Goal: Obtain resource: Download file/media

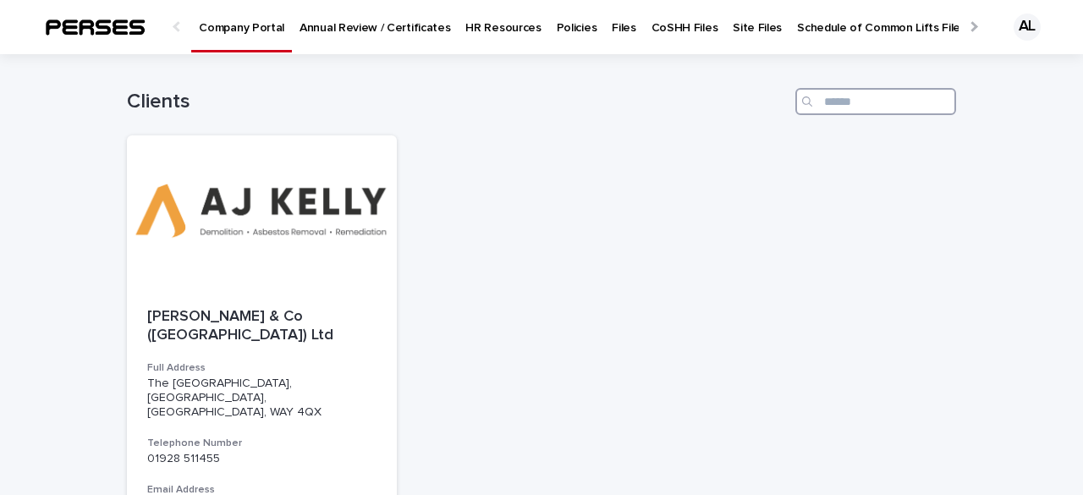
click at [827, 103] on input "Search" at bounding box center [875, 101] width 161 height 27
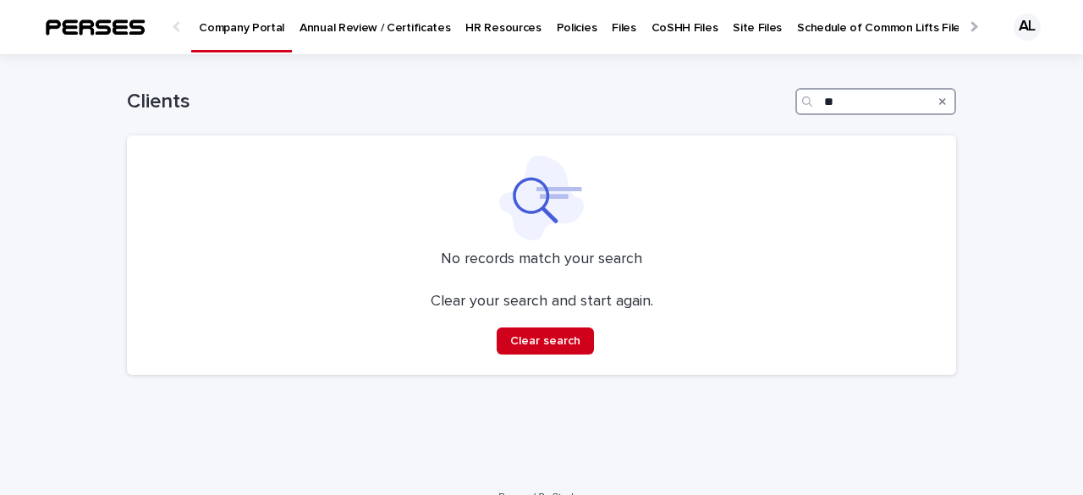
type input "*"
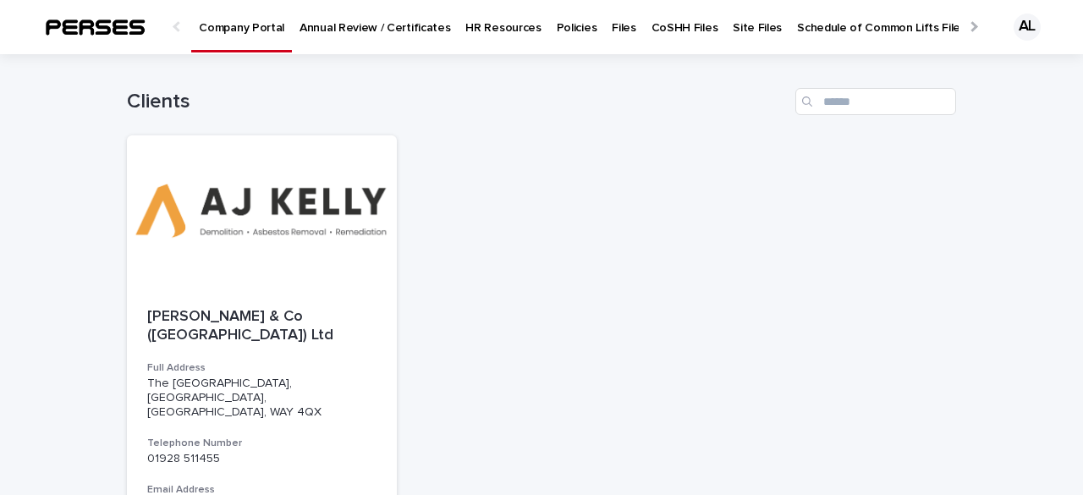
click at [494, 33] on p "HR Resources" at bounding box center [502, 18] width 75 height 36
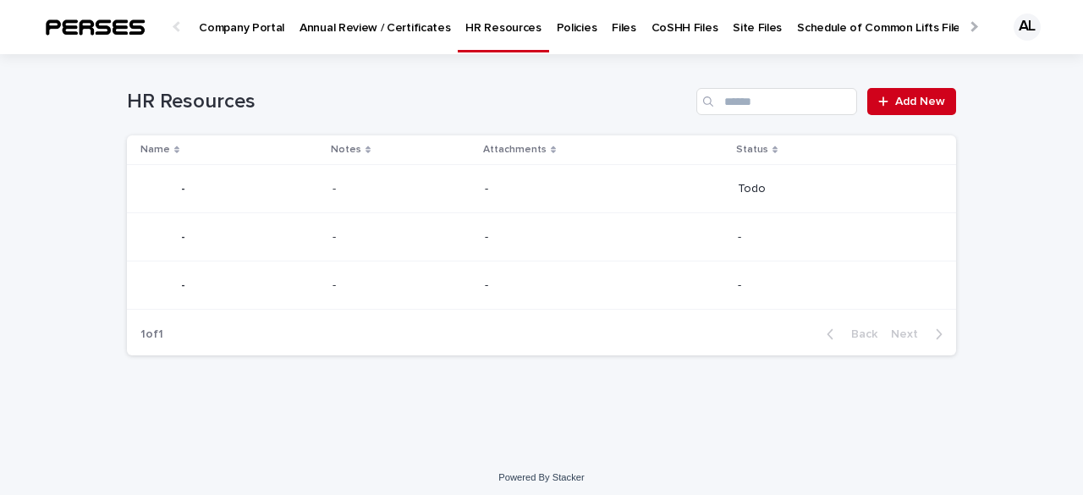
click at [612, 33] on p "Files" at bounding box center [624, 18] width 24 height 36
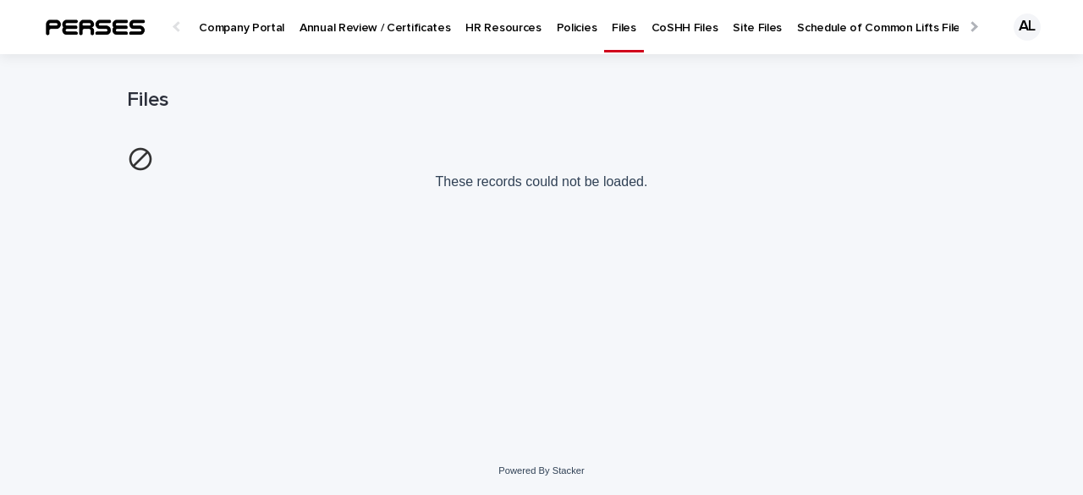
click at [557, 25] on p "Policies" at bounding box center [577, 18] width 41 height 36
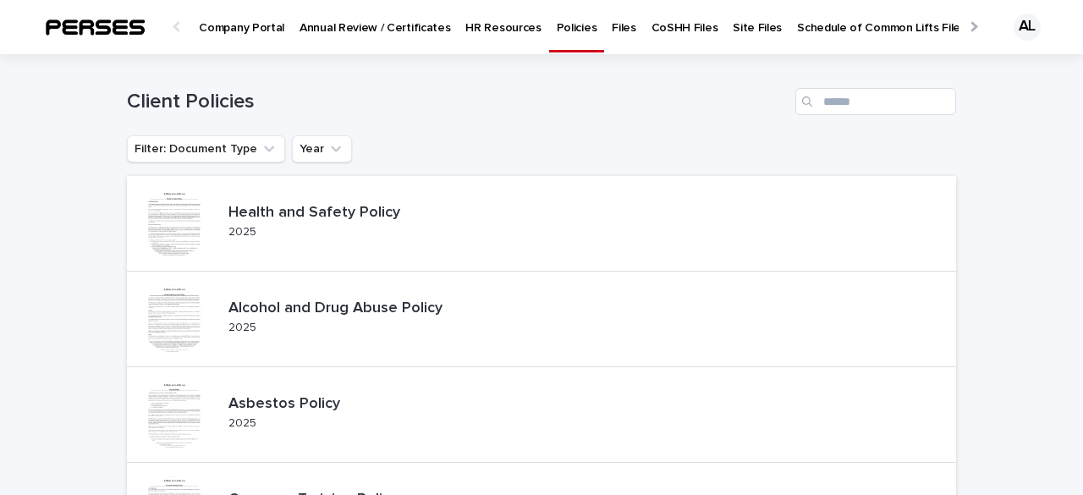
click at [733, 34] on p "Site Files" at bounding box center [757, 18] width 49 height 36
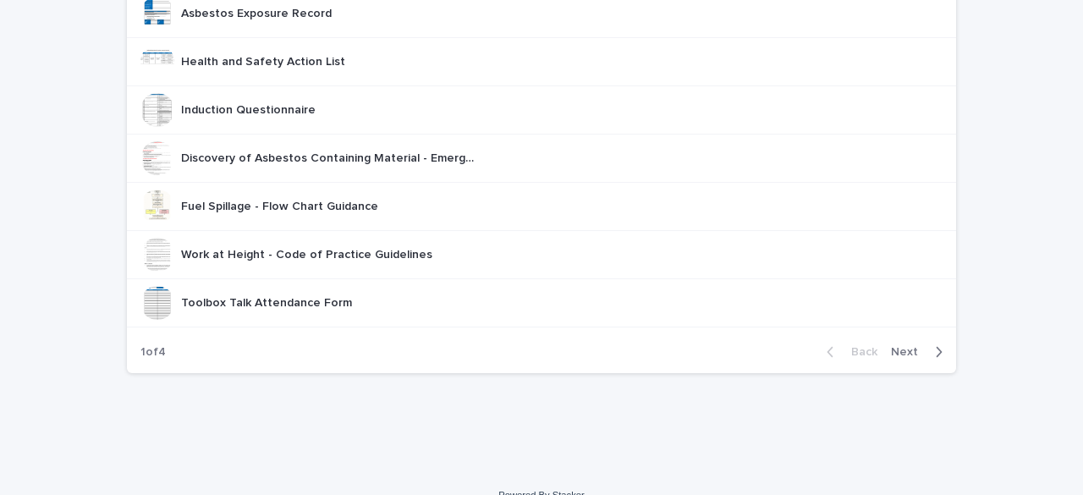
scroll to position [341, 0]
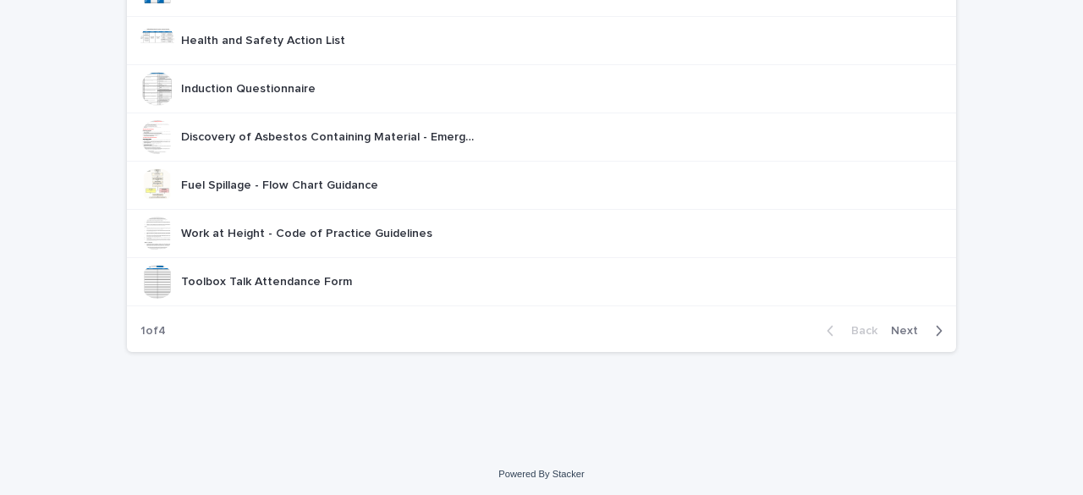
click at [909, 326] on span "Next" at bounding box center [909, 331] width 37 height 12
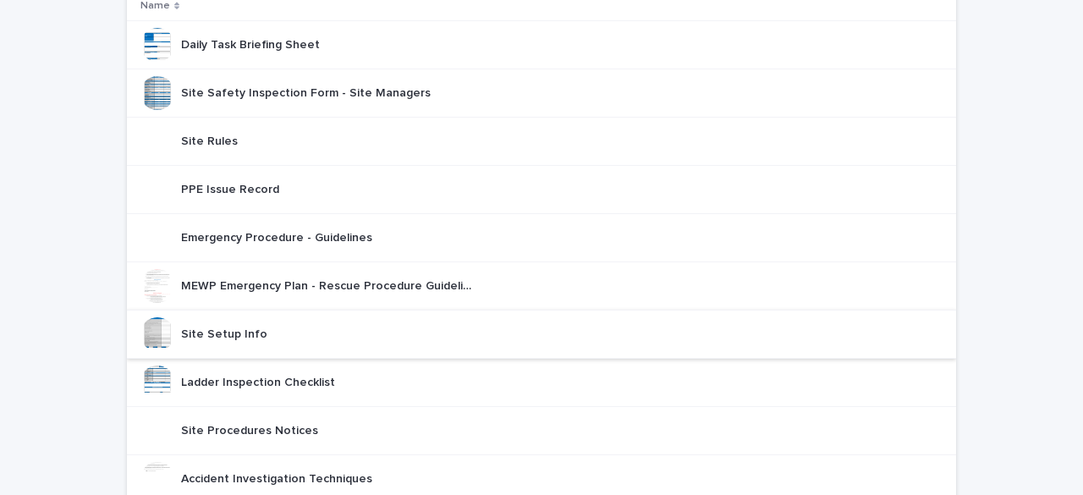
scroll to position [341, 0]
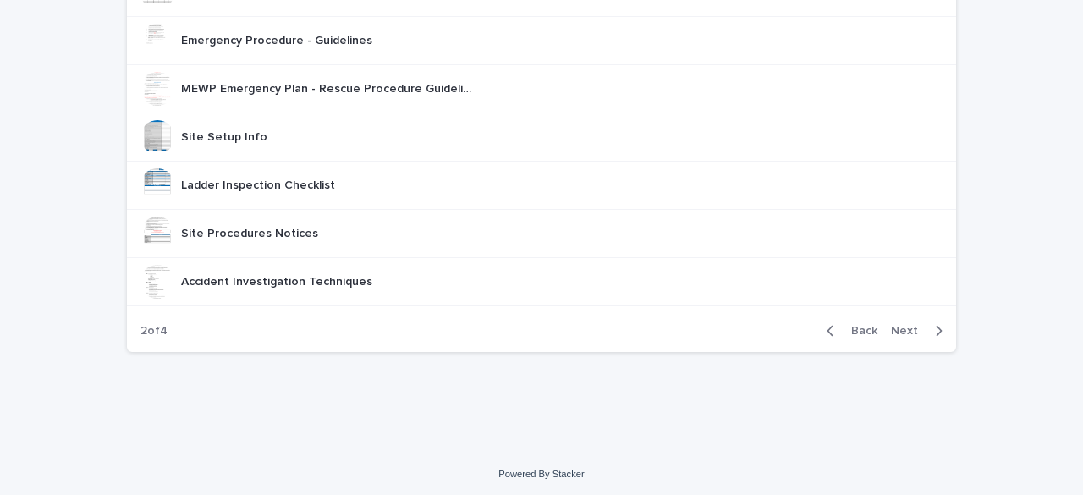
click at [912, 325] on span "Next" at bounding box center [909, 331] width 37 height 12
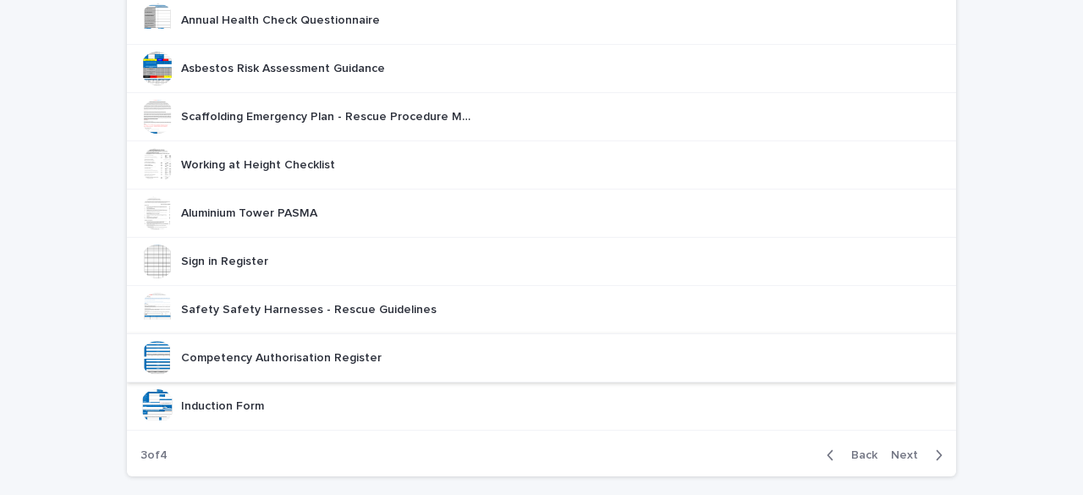
scroll to position [341, 0]
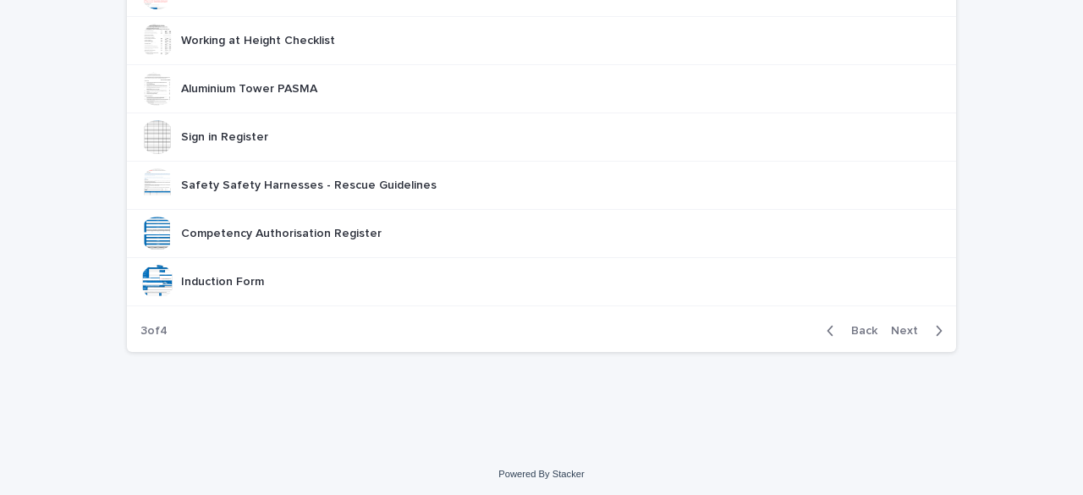
click at [904, 325] on span "Next" at bounding box center [909, 331] width 37 height 12
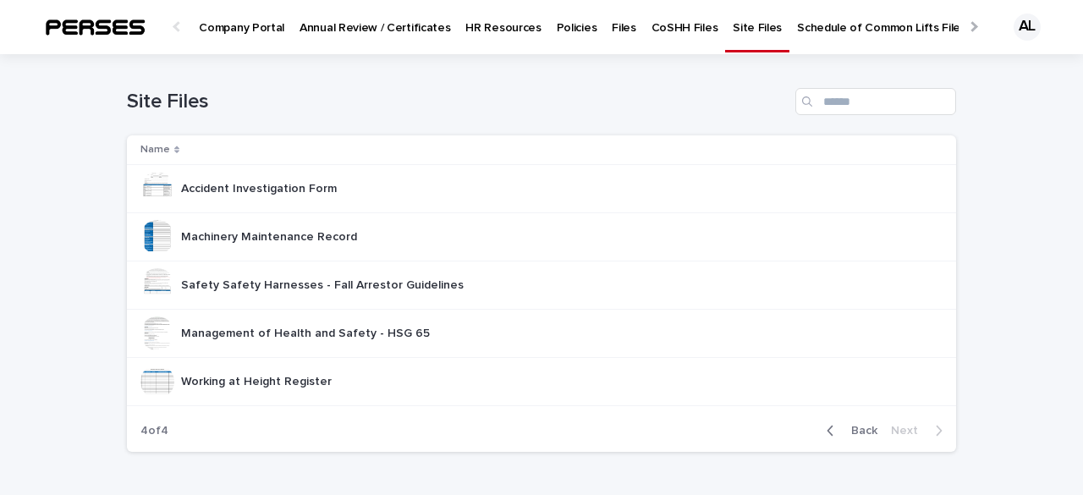
click at [612, 29] on p "Files" at bounding box center [624, 18] width 24 height 36
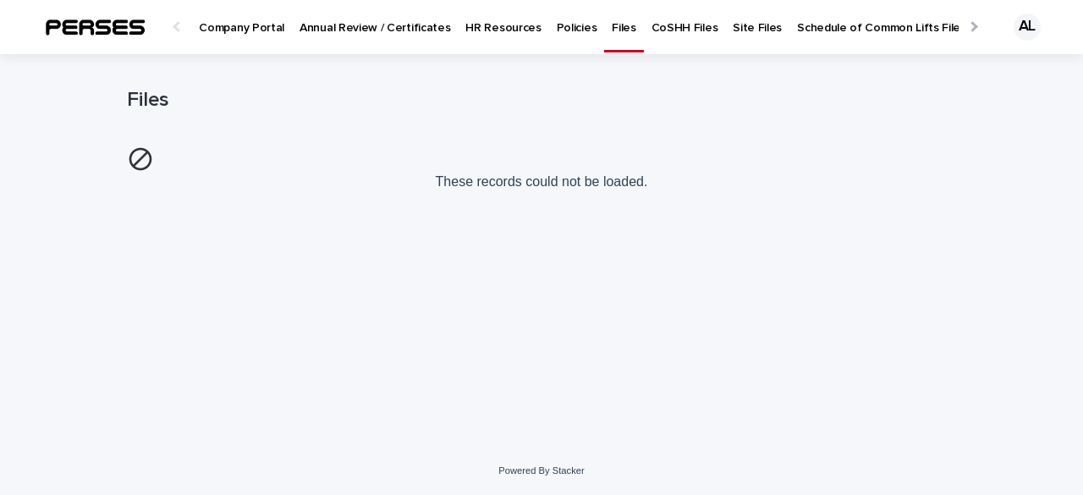
click at [972, 27] on div at bounding box center [972, 26] width 11 height 11
click at [958, 29] on p "PERSES Info Files" at bounding box center [1005, 18] width 95 height 36
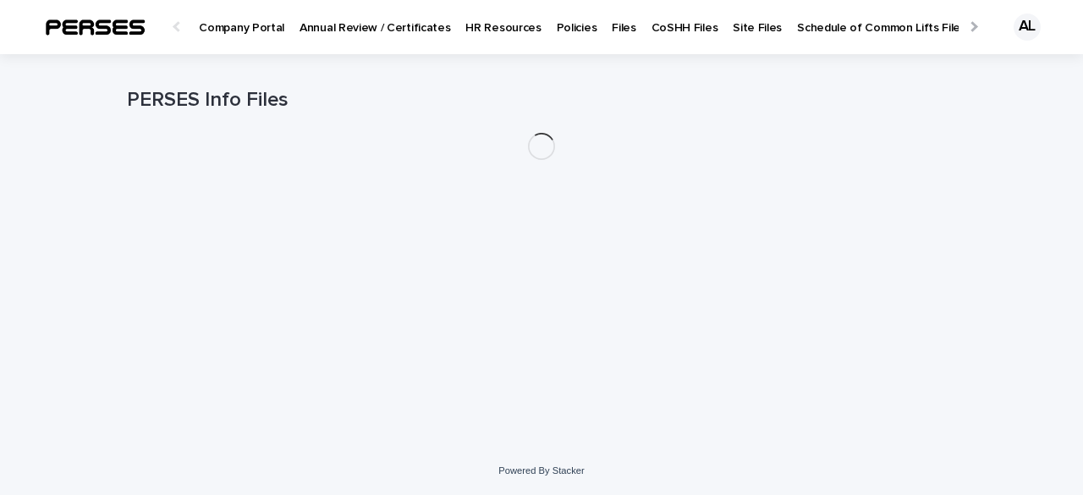
scroll to position [0, 14]
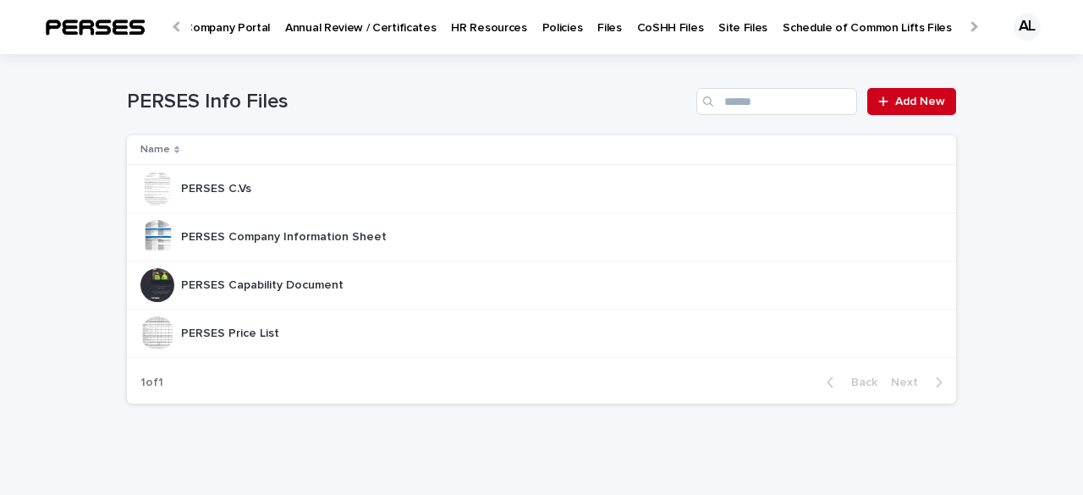
click at [967, 26] on div at bounding box center [972, 26] width 11 height 11
click at [948, 25] on p "Templates" at bounding box center [976, 18] width 56 height 36
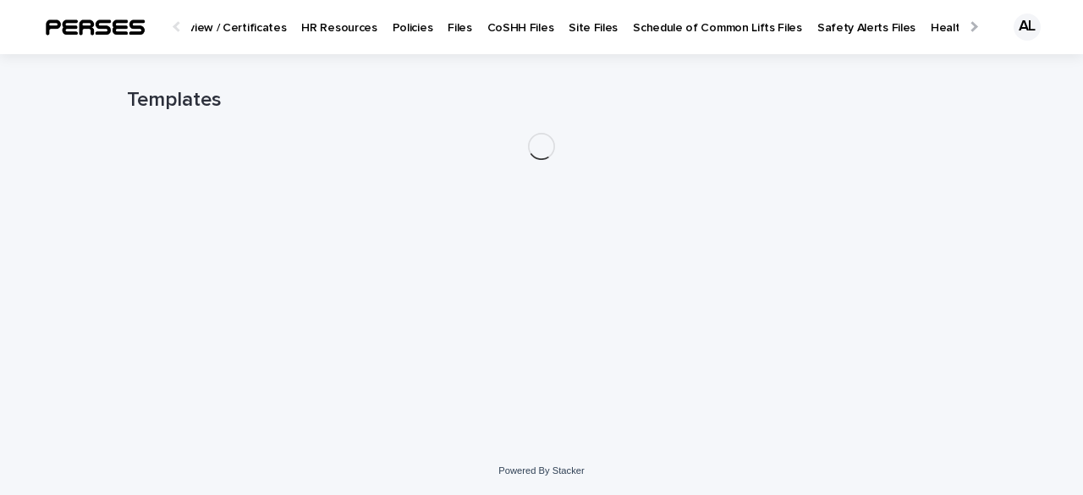
scroll to position [0, 255]
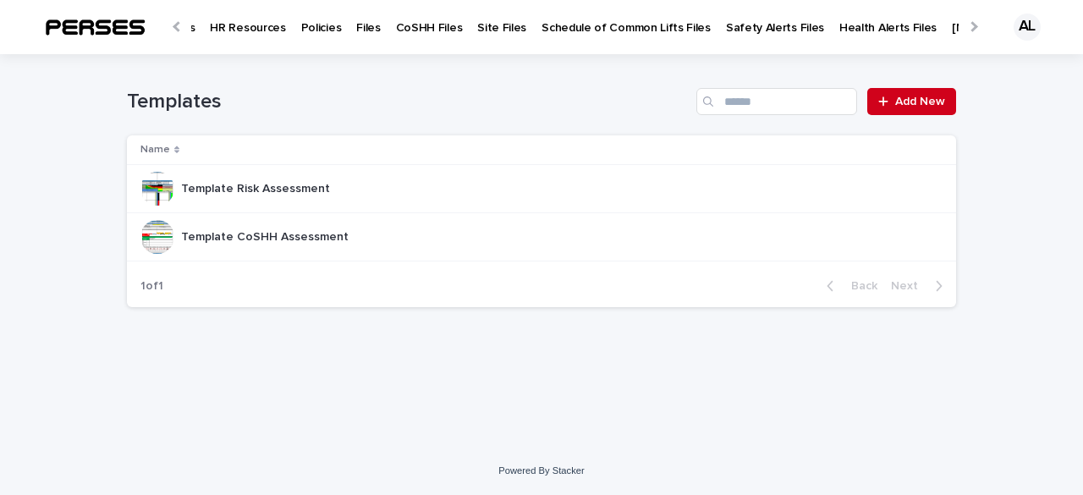
click at [971, 25] on div at bounding box center [972, 26] width 11 height 11
click at [964, 28] on div at bounding box center [972, 26] width 27 height 52
click at [1032, 28] on p "All Files" at bounding box center [1051, 18] width 39 height 36
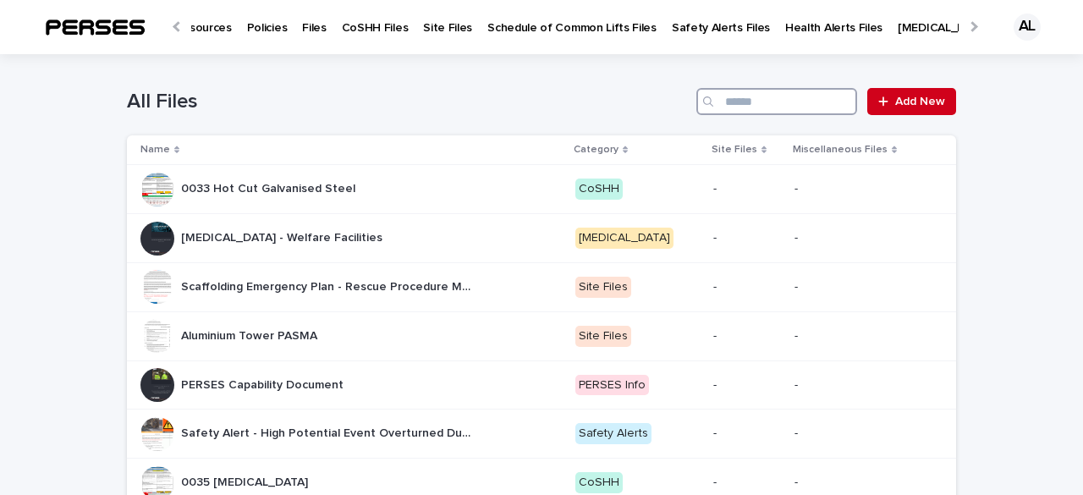
click at [764, 102] on input "Search" at bounding box center [776, 101] width 161 height 27
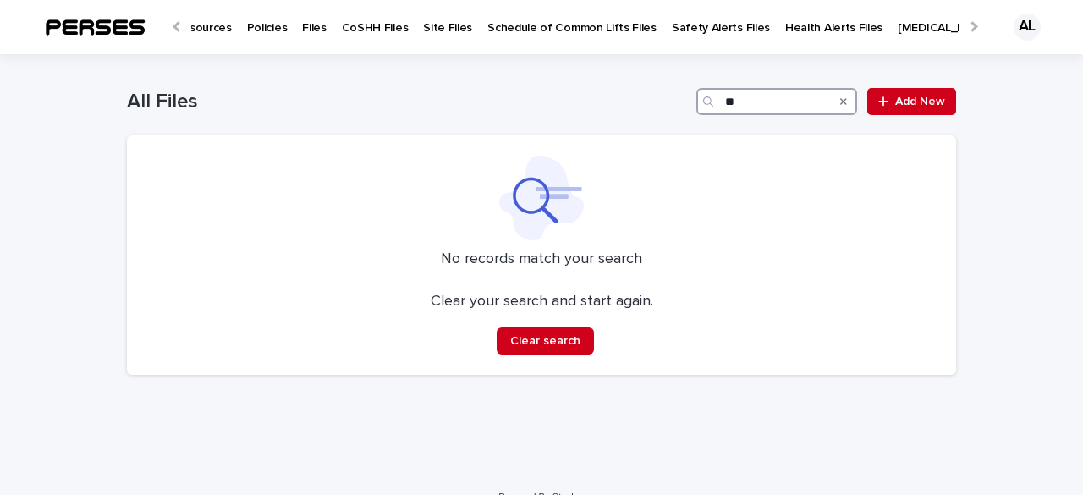
type input "*"
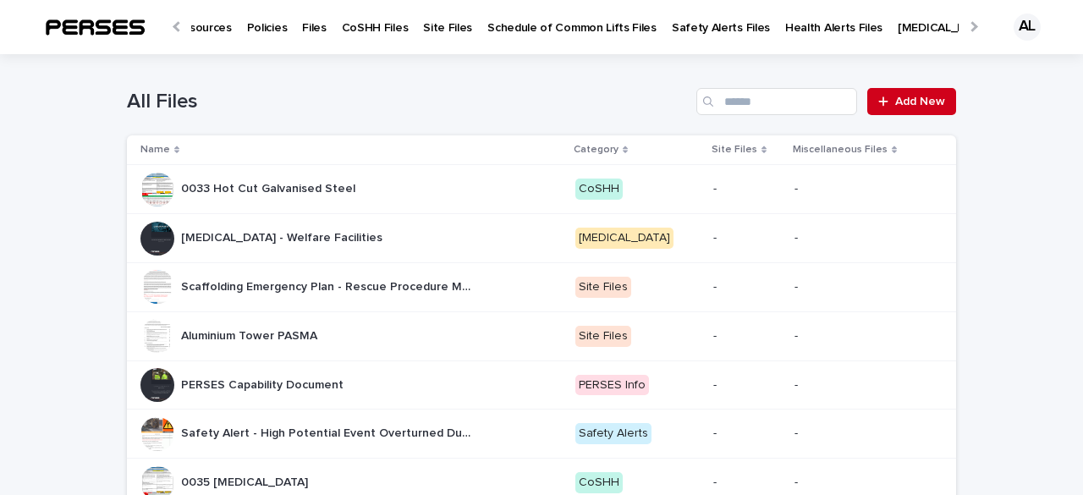
click at [806, 26] on p "Health Alerts Files" at bounding box center [833, 18] width 97 height 36
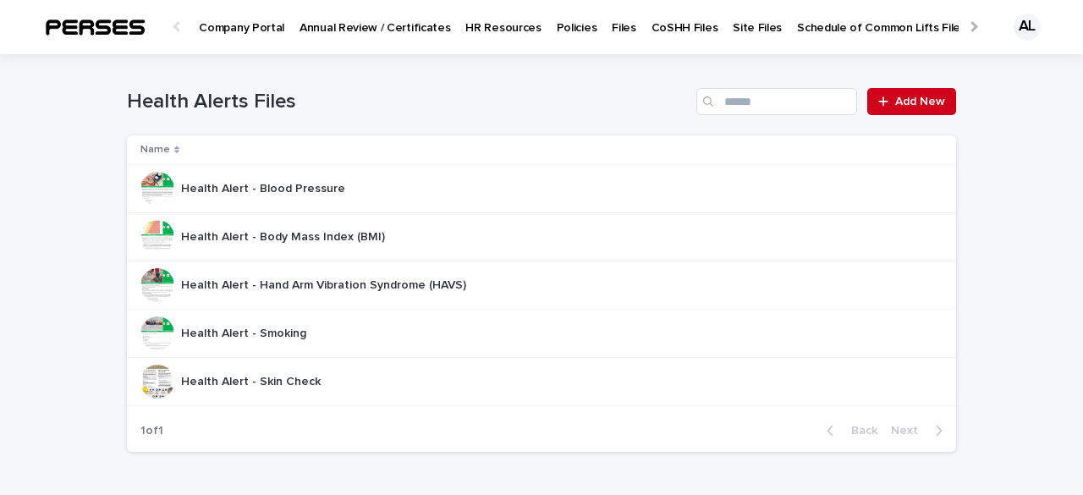
click at [173, 24] on div at bounding box center [177, 26] width 27 height 52
click at [179, 23] on div at bounding box center [178, 26] width 11 height 11
click at [967, 30] on div at bounding box center [972, 26] width 27 height 52
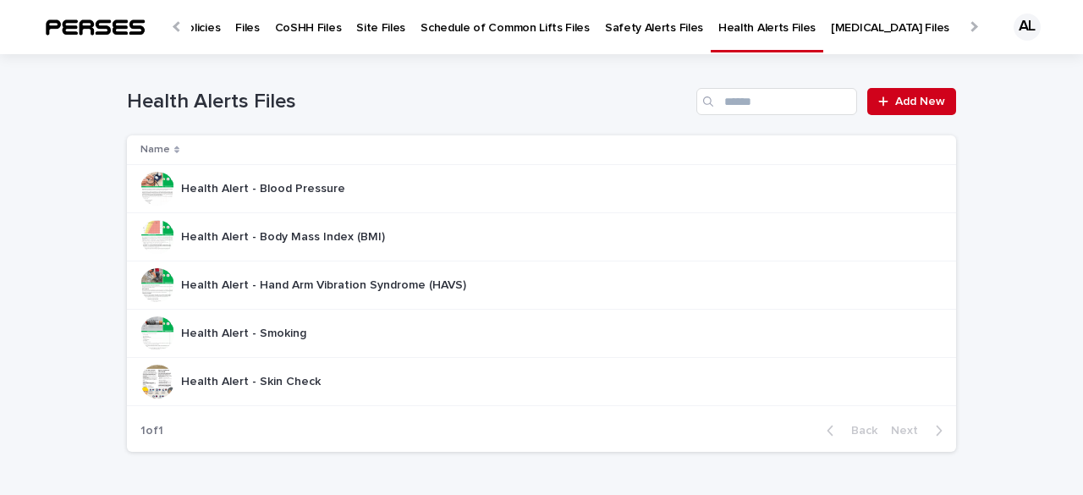
click at [964, 25] on div at bounding box center [972, 26] width 27 height 52
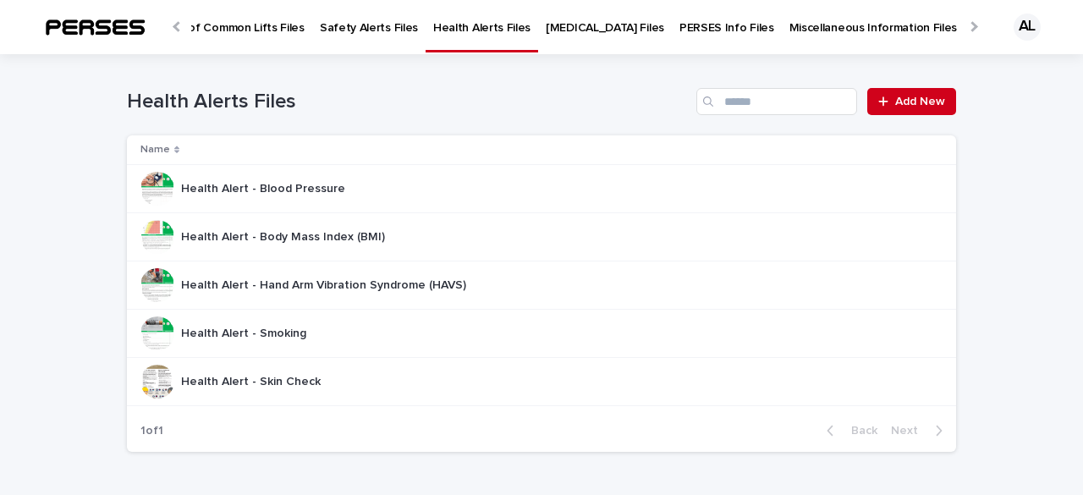
scroll to position [0, 685]
click at [656, 21] on p "PERSES Info Files" at bounding box center [703, 18] width 95 height 36
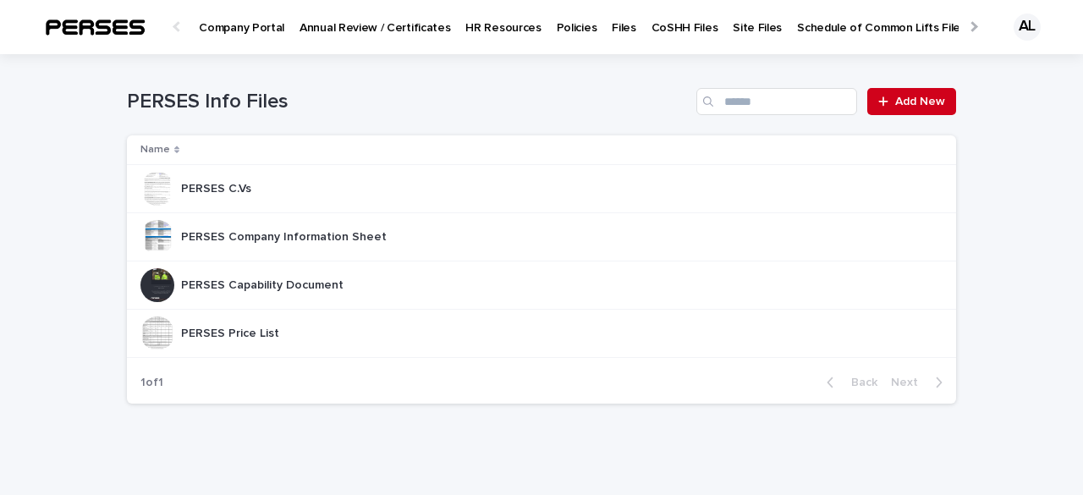
scroll to position [0, 14]
click at [501, 32] on p "HR Resources" at bounding box center [488, 18] width 75 height 36
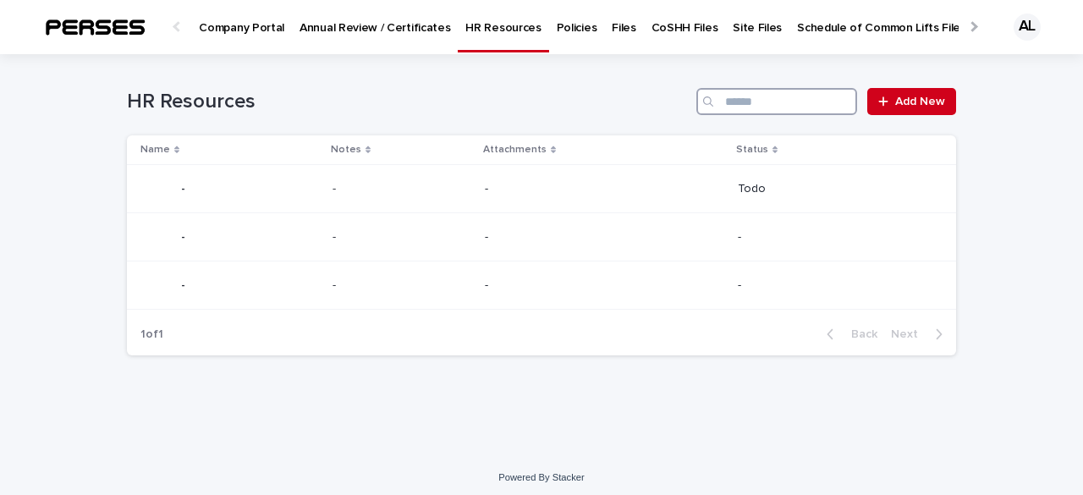
click at [720, 96] on input "Search" at bounding box center [776, 101] width 161 height 27
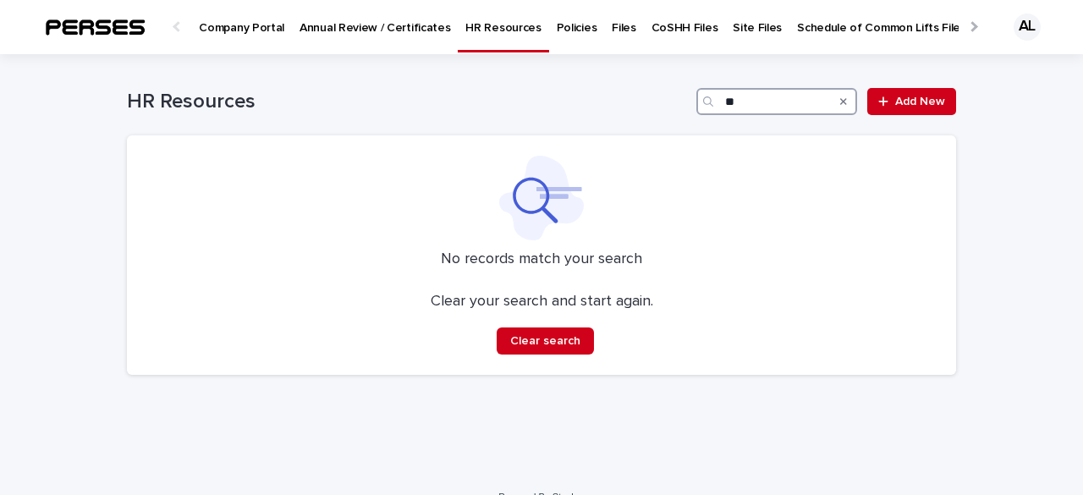
type input "*"
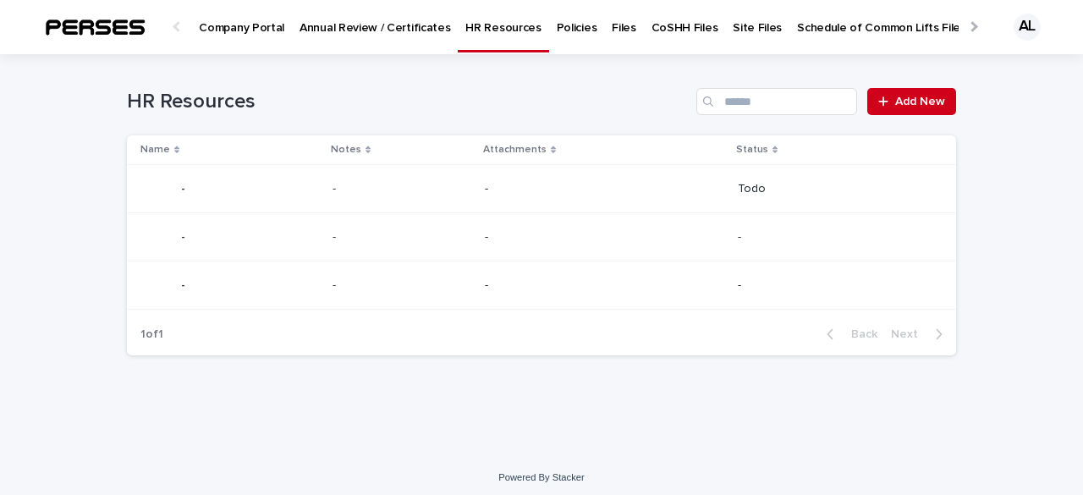
click at [240, 25] on p "Company Portal" at bounding box center [241, 18] width 85 height 36
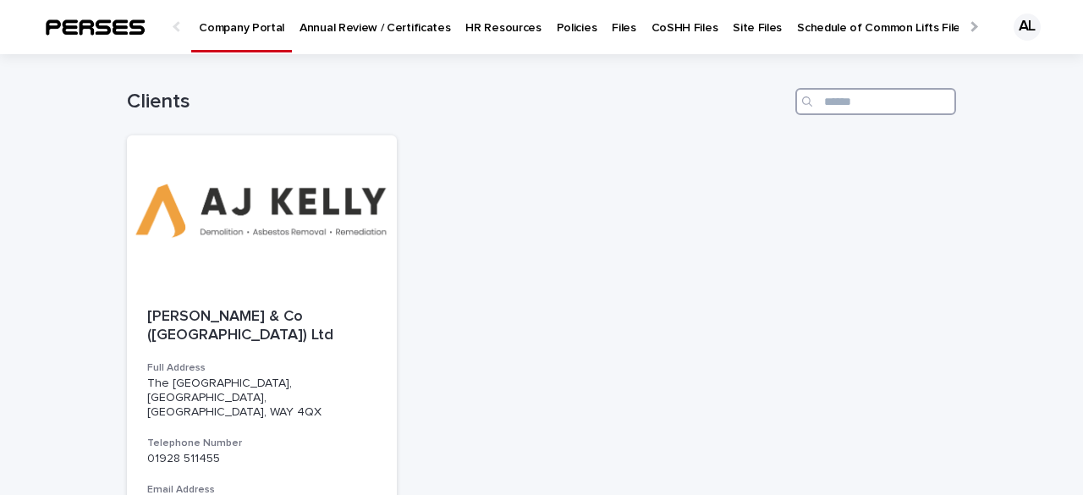
click at [836, 107] on input "Search" at bounding box center [875, 101] width 161 height 27
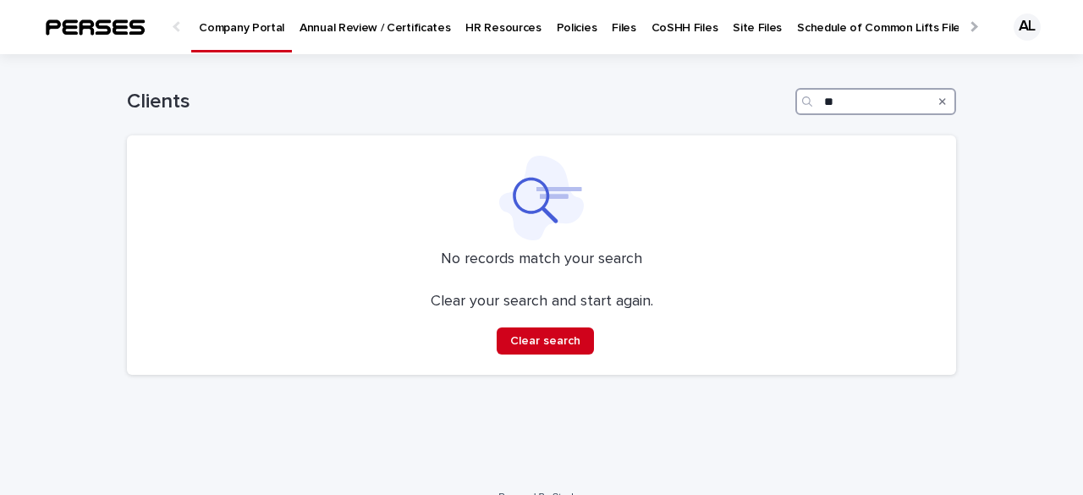
type input "*"
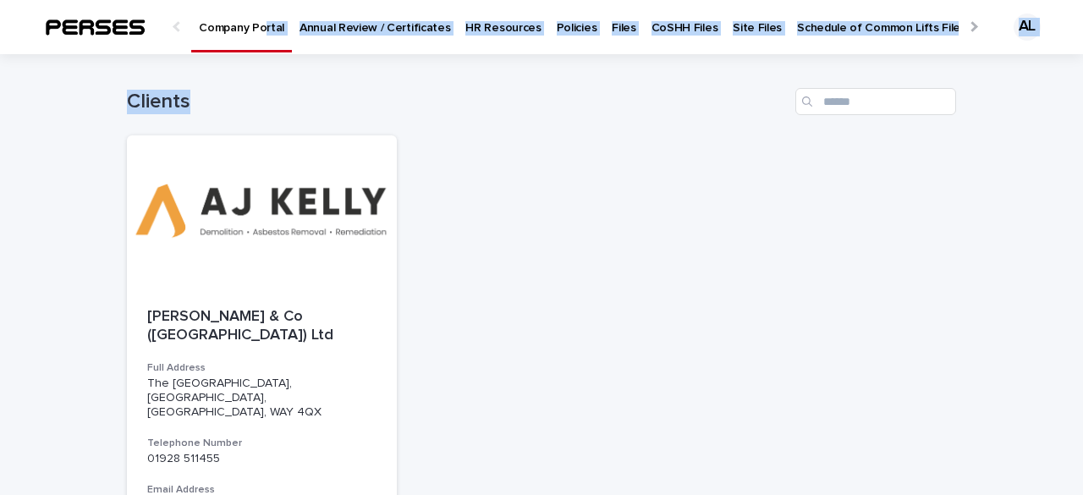
drag, startPoint x: 263, startPoint y: 52, endPoint x: 214, endPoint y: 54, distance: 49.1
click at [214, 54] on div "Company Portal Annual Review / Certificates HR Resources Policies Files CoSHH F…" at bounding box center [541, 354] width 1083 height 708
click at [397, 91] on h1 "Clients" at bounding box center [458, 102] width 662 height 25
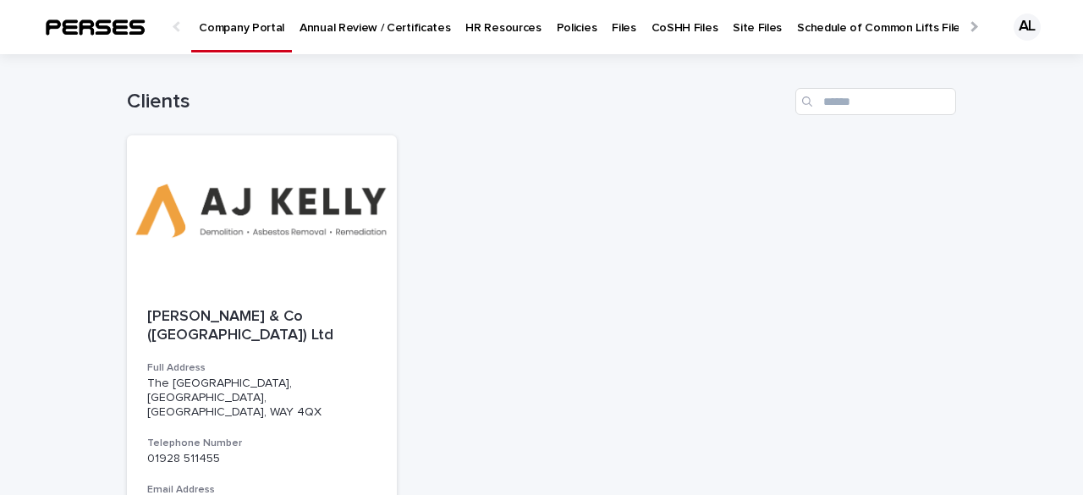
click at [174, 30] on div at bounding box center [177, 26] width 27 height 52
click at [964, 25] on div at bounding box center [972, 26] width 27 height 52
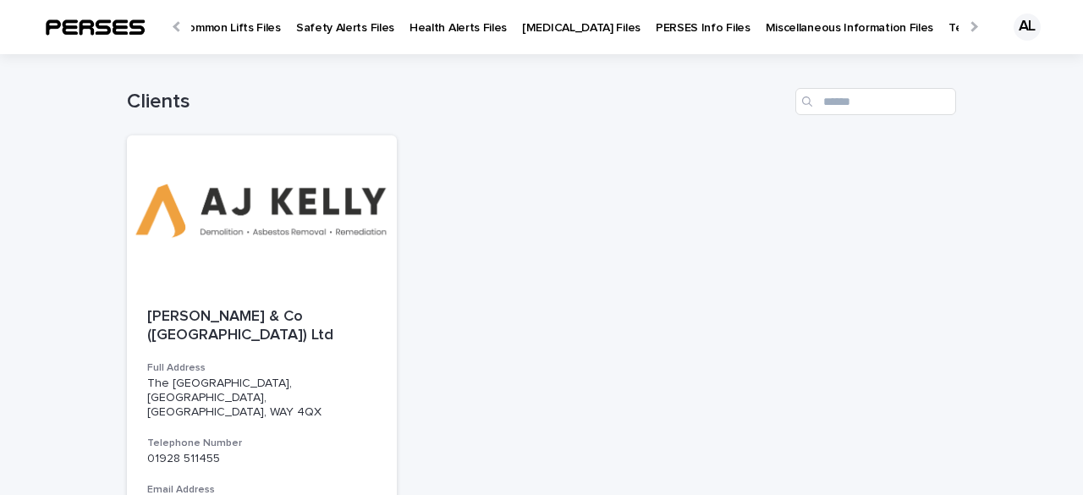
click at [964, 25] on div at bounding box center [972, 26] width 27 height 52
type input "****"
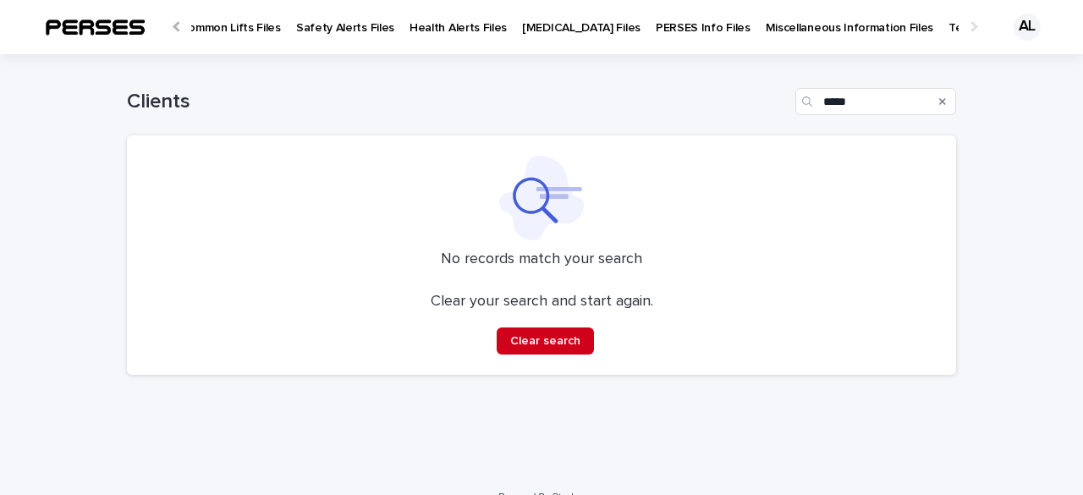
click at [174, 23] on div at bounding box center [178, 26] width 11 height 11
click at [840, 106] on input "****" at bounding box center [875, 101] width 161 height 27
click at [1013, 23] on div "AL" at bounding box center [1026, 27] width 27 height 27
click at [172, 25] on div at bounding box center [541, 27] width 1083 height 54
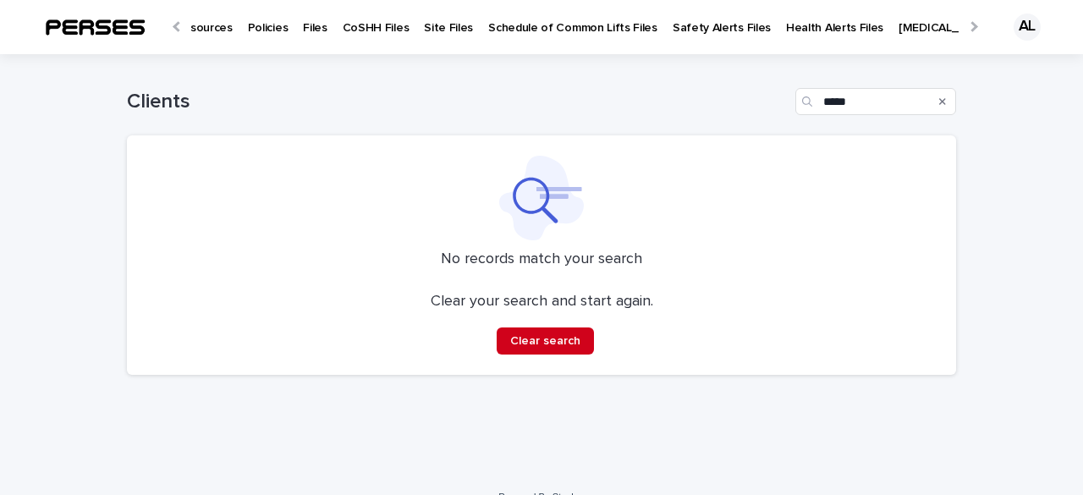
click at [190, 26] on div at bounding box center [177, 26] width 27 height 52
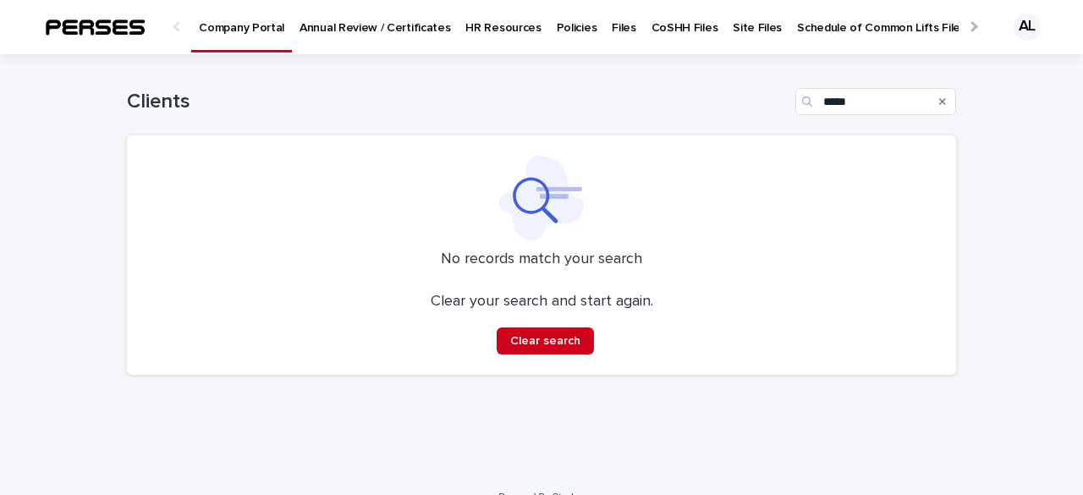
click at [228, 26] on p "Company Portal" at bounding box center [241, 18] width 85 height 36
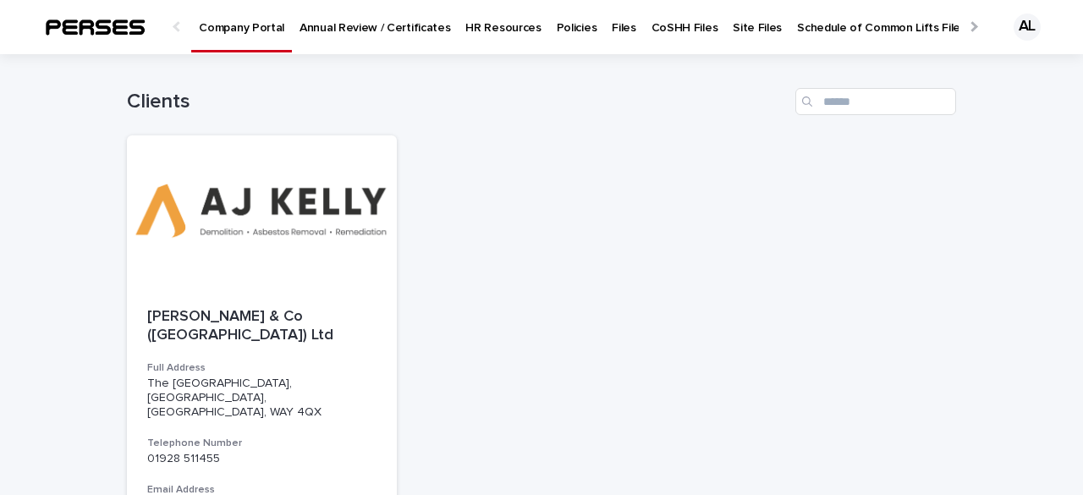
click at [962, 28] on div at bounding box center [972, 26] width 27 height 52
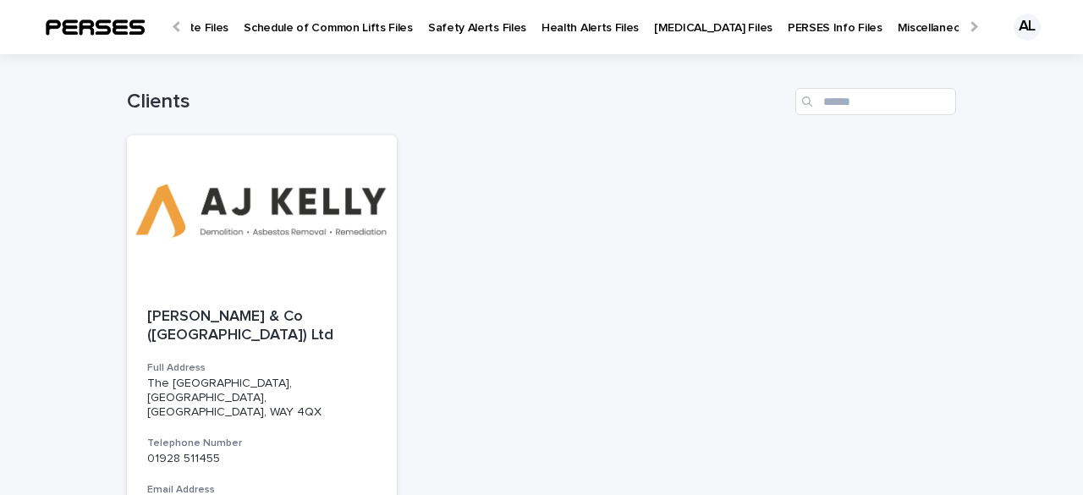
click at [962, 28] on div at bounding box center [972, 26] width 27 height 52
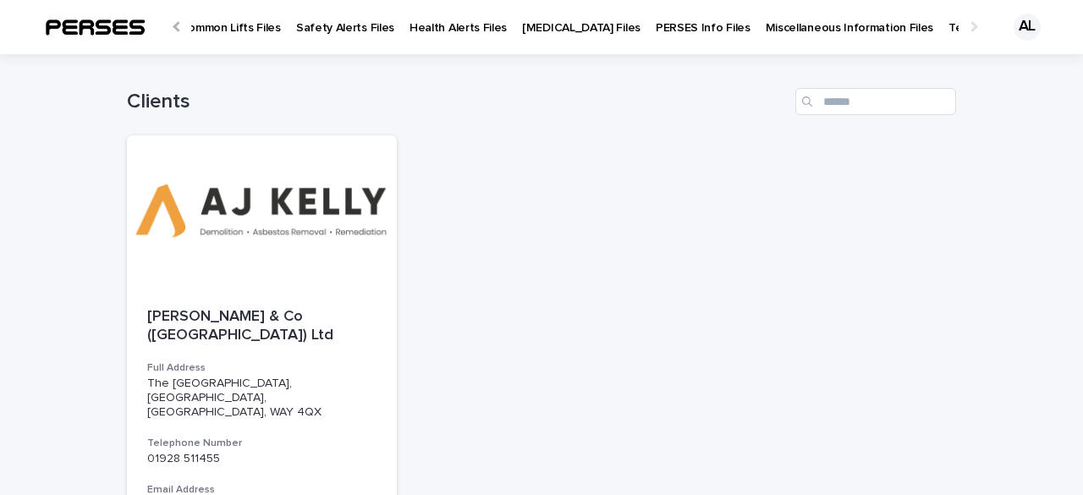
click at [948, 28] on p "Templates" at bounding box center [976, 18] width 56 height 36
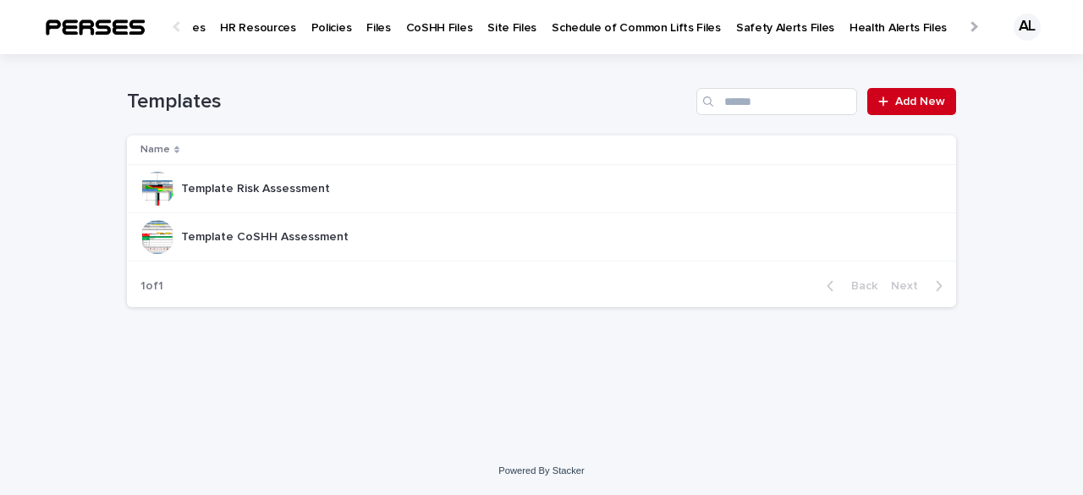
scroll to position [0, 255]
click at [787, 102] on input "Search" at bounding box center [776, 101] width 161 height 27
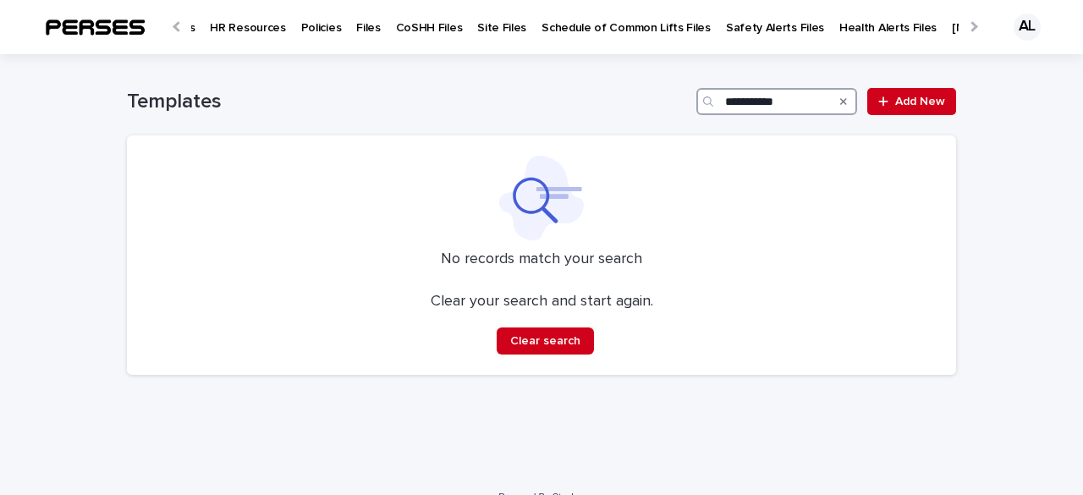
type input "**********"
click at [743, 30] on p "Safety Alerts Files" at bounding box center [775, 18] width 98 height 36
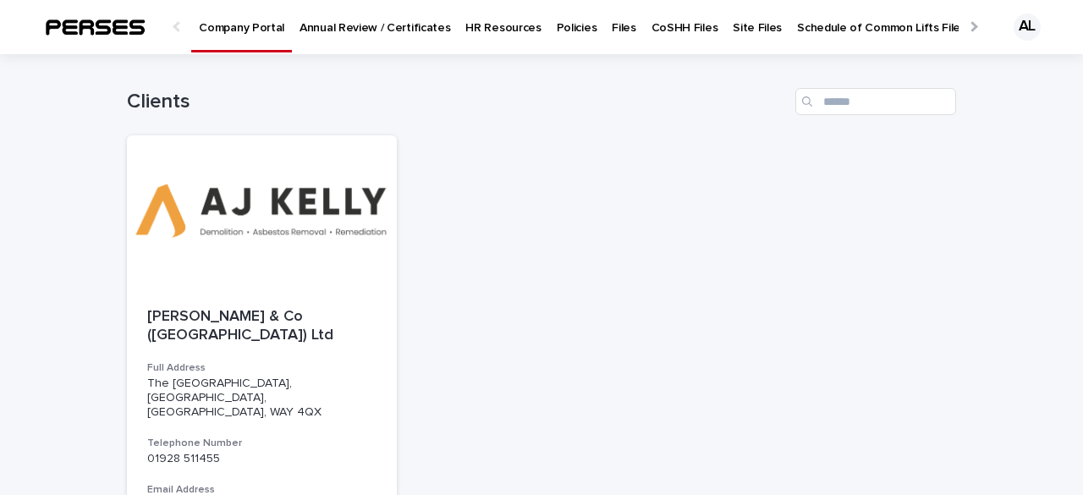
click at [257, 52] on div "Company Portal" at bounding box center [241, 26] width 101 height 52
click at [865, 102] on input "Search" at bounding box center [875, 101] width 161 height 27
click at [967, 26] on div at bounding box center [972, 26] width 11 height 11
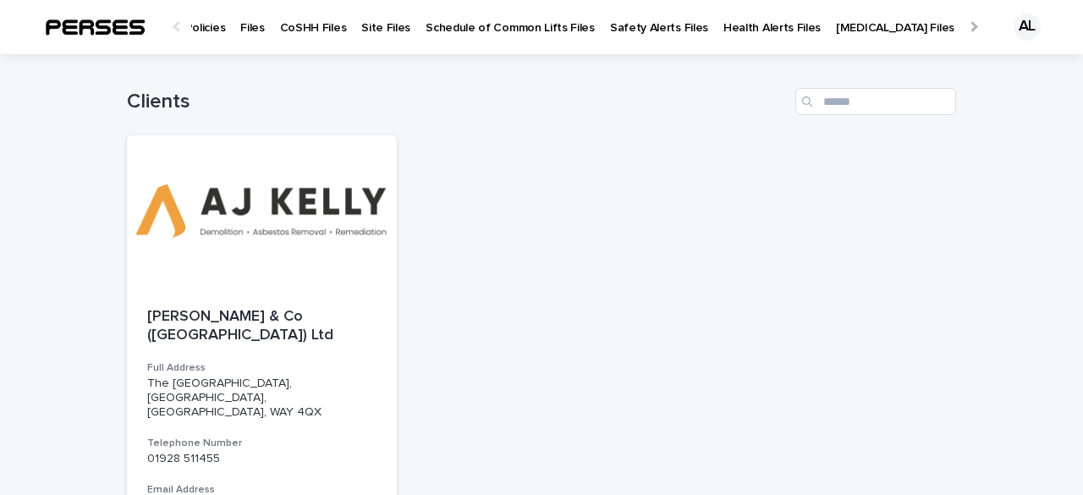
scroll to position [0, 376]
click at [325, 284] on div at bounding box center [262, 211] width 270 height 152
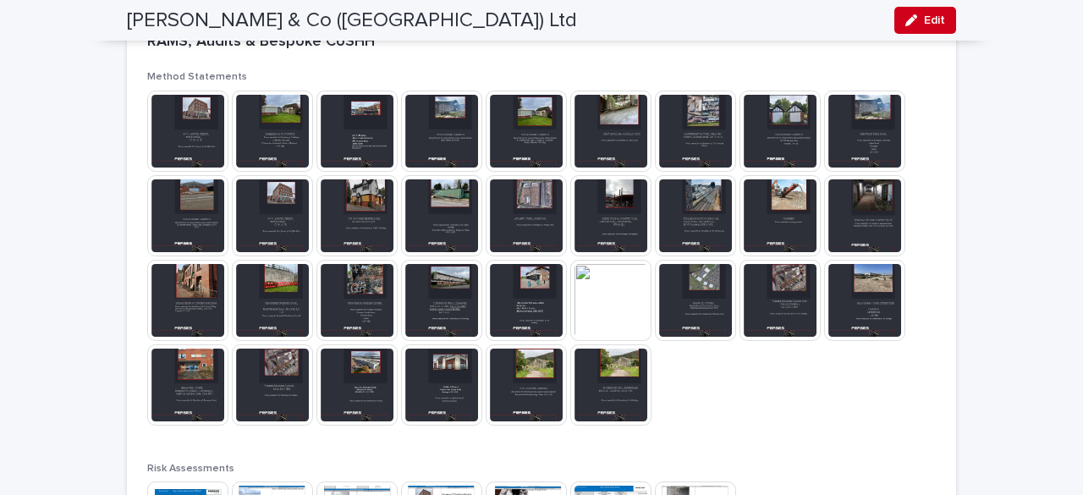
scroll to position [2763, 0]
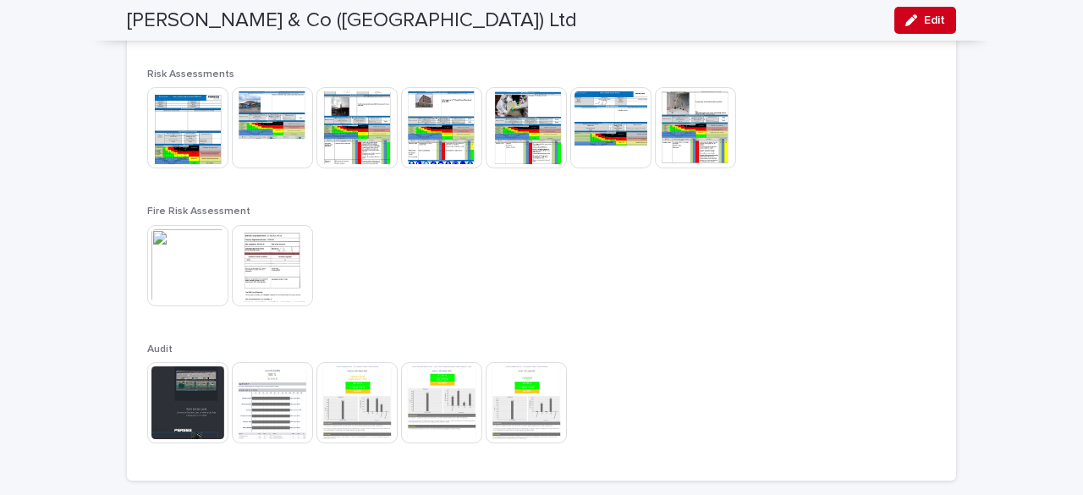
click at [176, 255] on img at bounding box center [187, 265] width 81 height 81
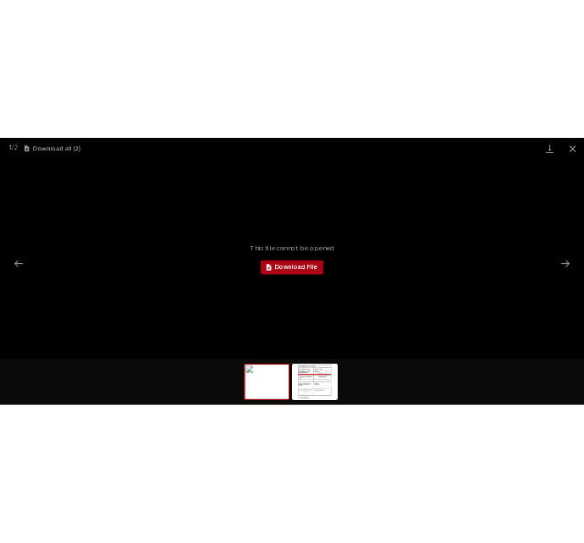
scroll to position [0, 0]
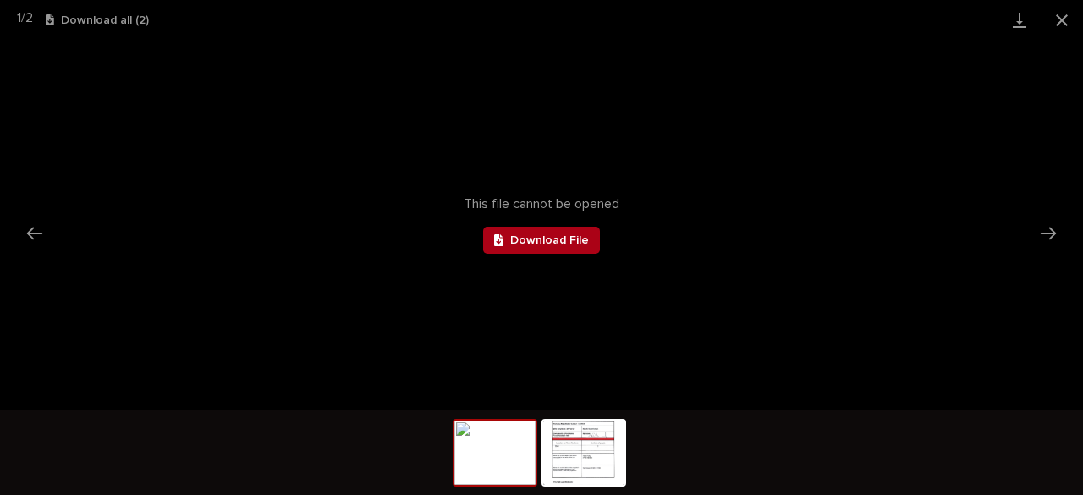
click at [512, 239] on span "Download File" at bounding box center [549, 240] width 79 height 12
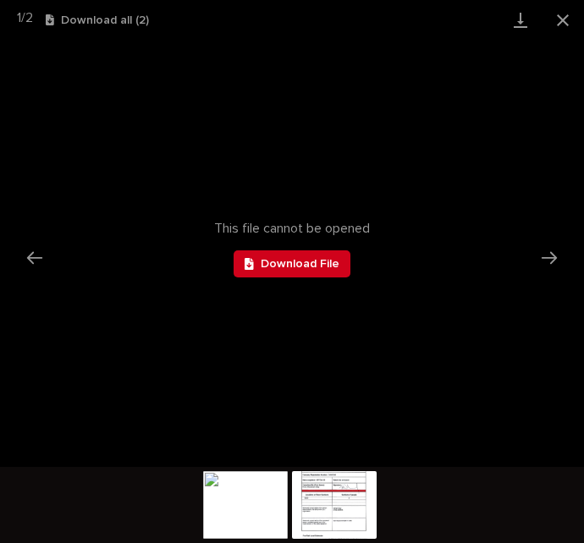
scroll to position [34, 0]
